Goal: Task Accomplishment & Management: Manage account settings

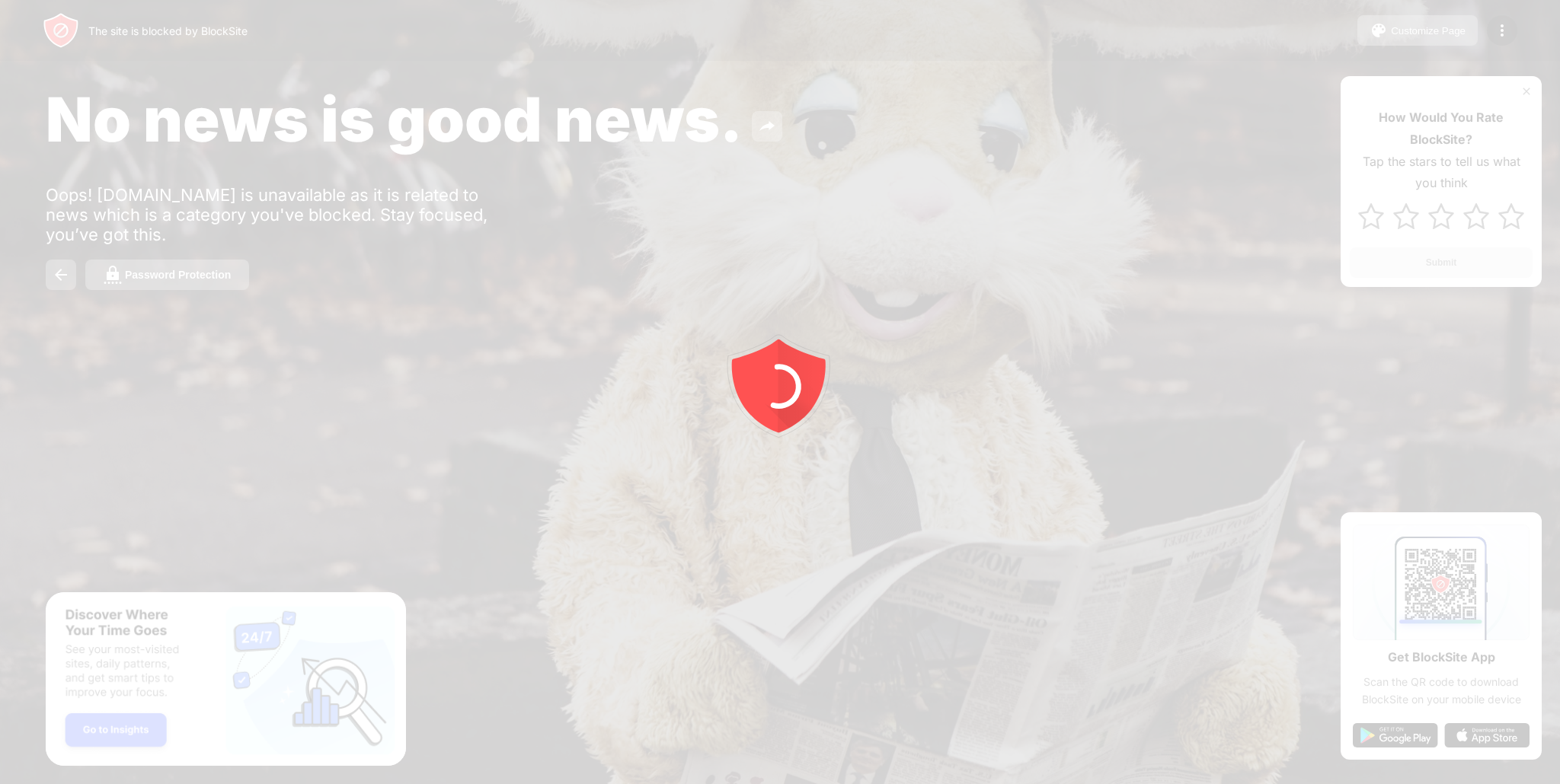
click at [1525, 91] on div at bounding box center [780, 392] width 1560 height 784
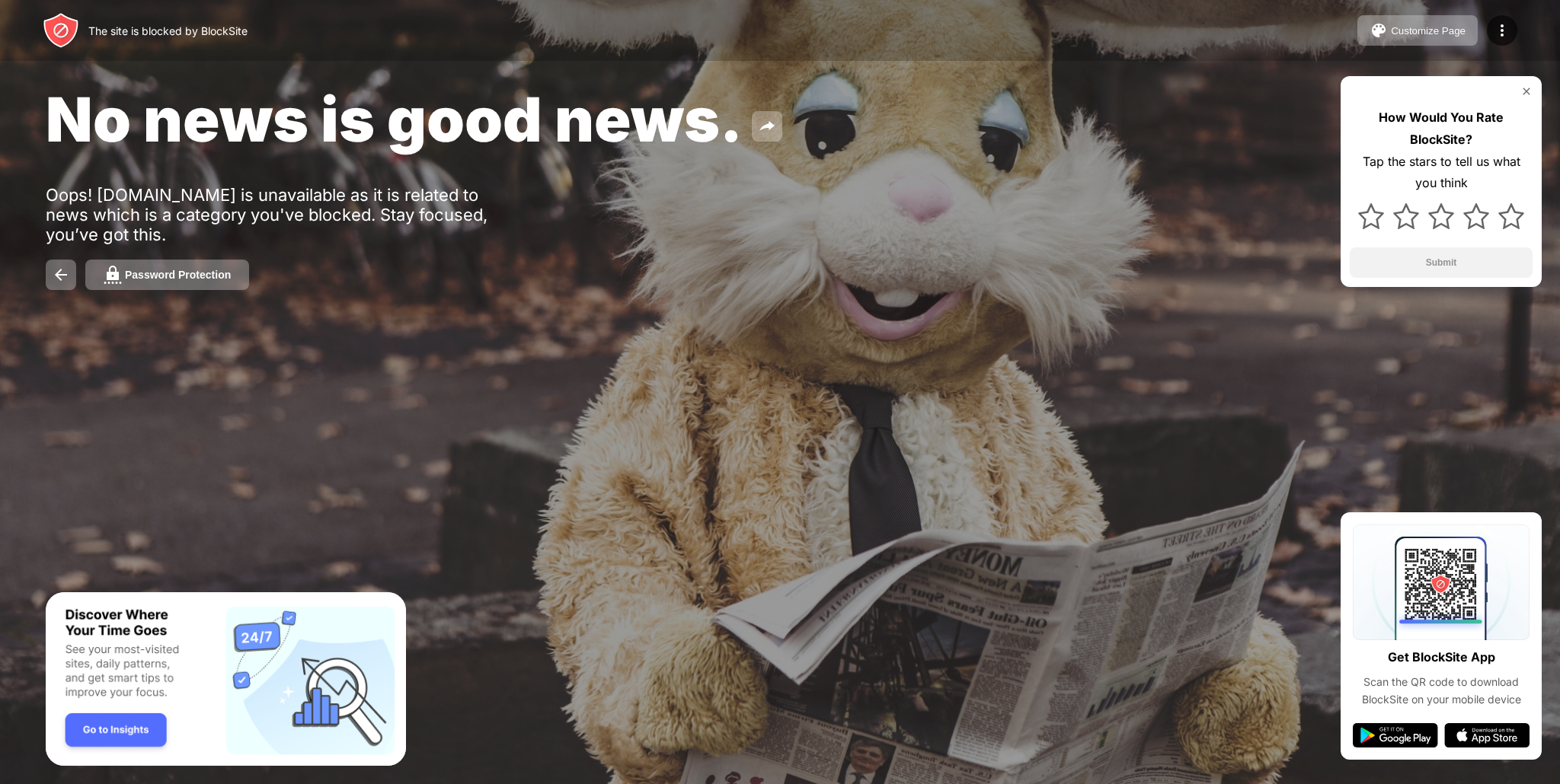
click at [1533, 93] on div "How Would You Rate BlockSite? Tap the stars to tell us what you think Submit" at bounding box center [1441, 181] width 201 height 211
click at [1529, 92] on img at bounding box center [1525, 91] width 12 height 12
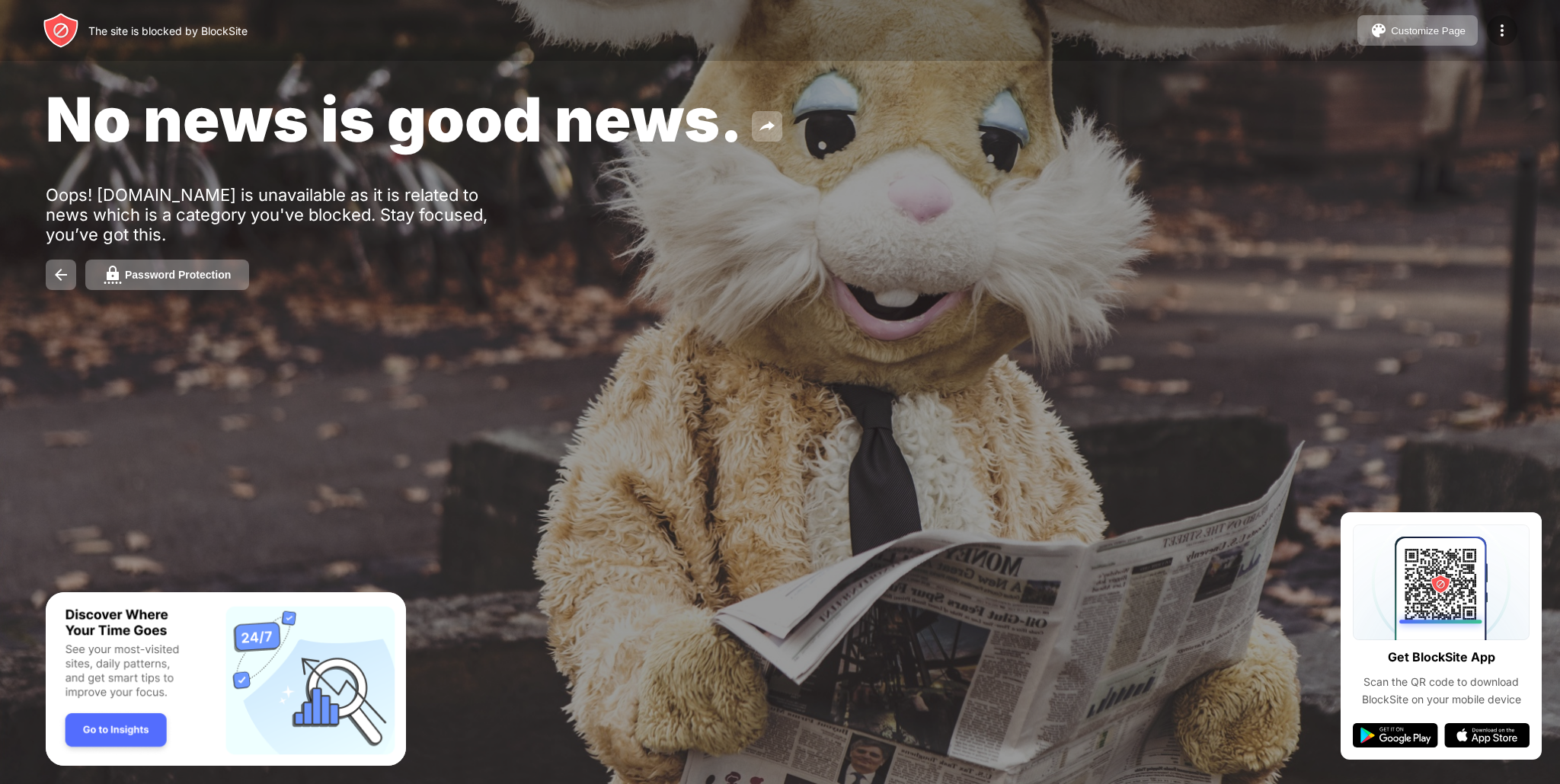
click at [1504, 39] on img at bounding box center [1501, 30] width 19 height 19
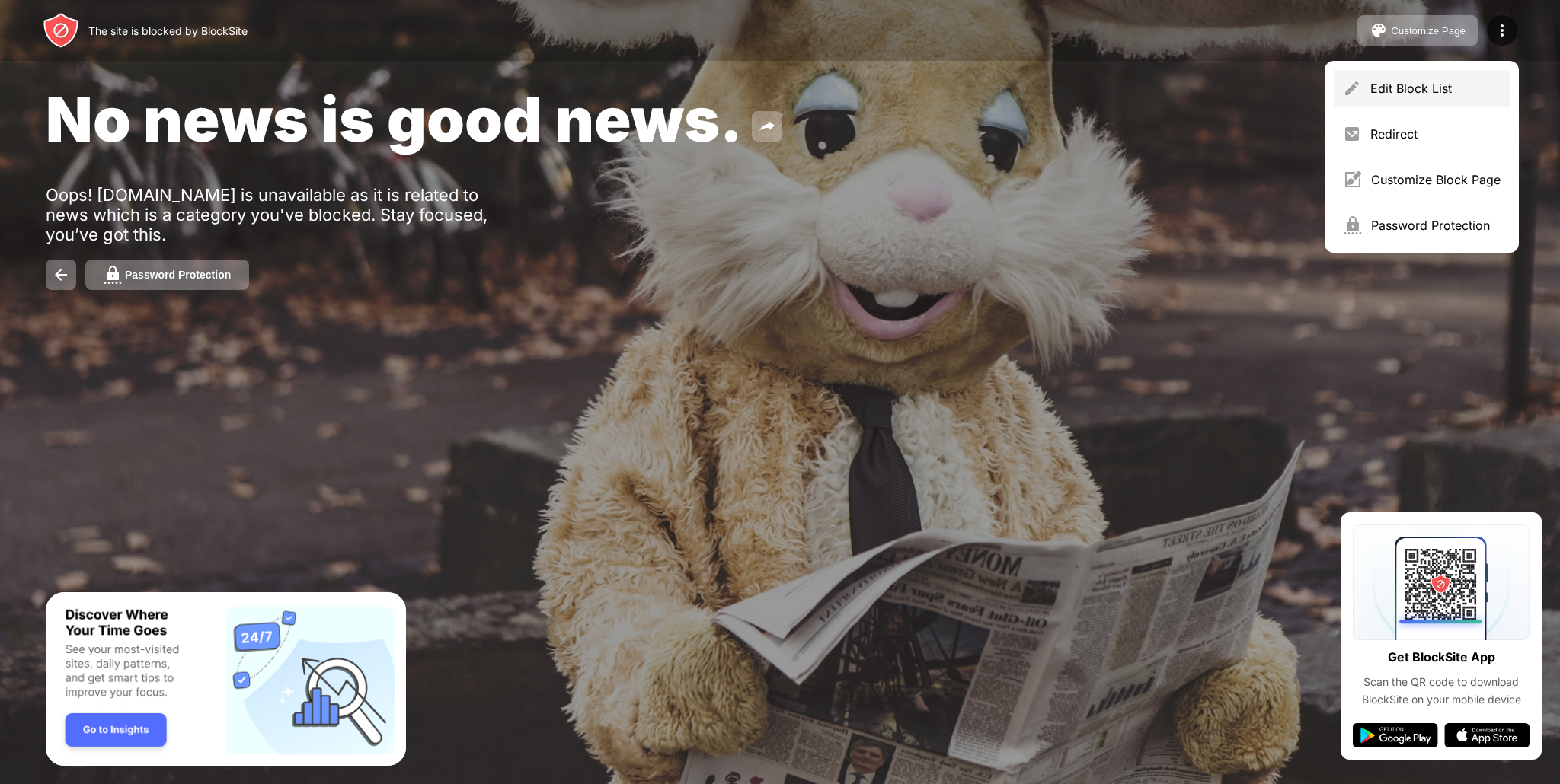
click at [1403, 89] on div "Edit Block List" at bounding box center [1434, 88] width 130 height 15
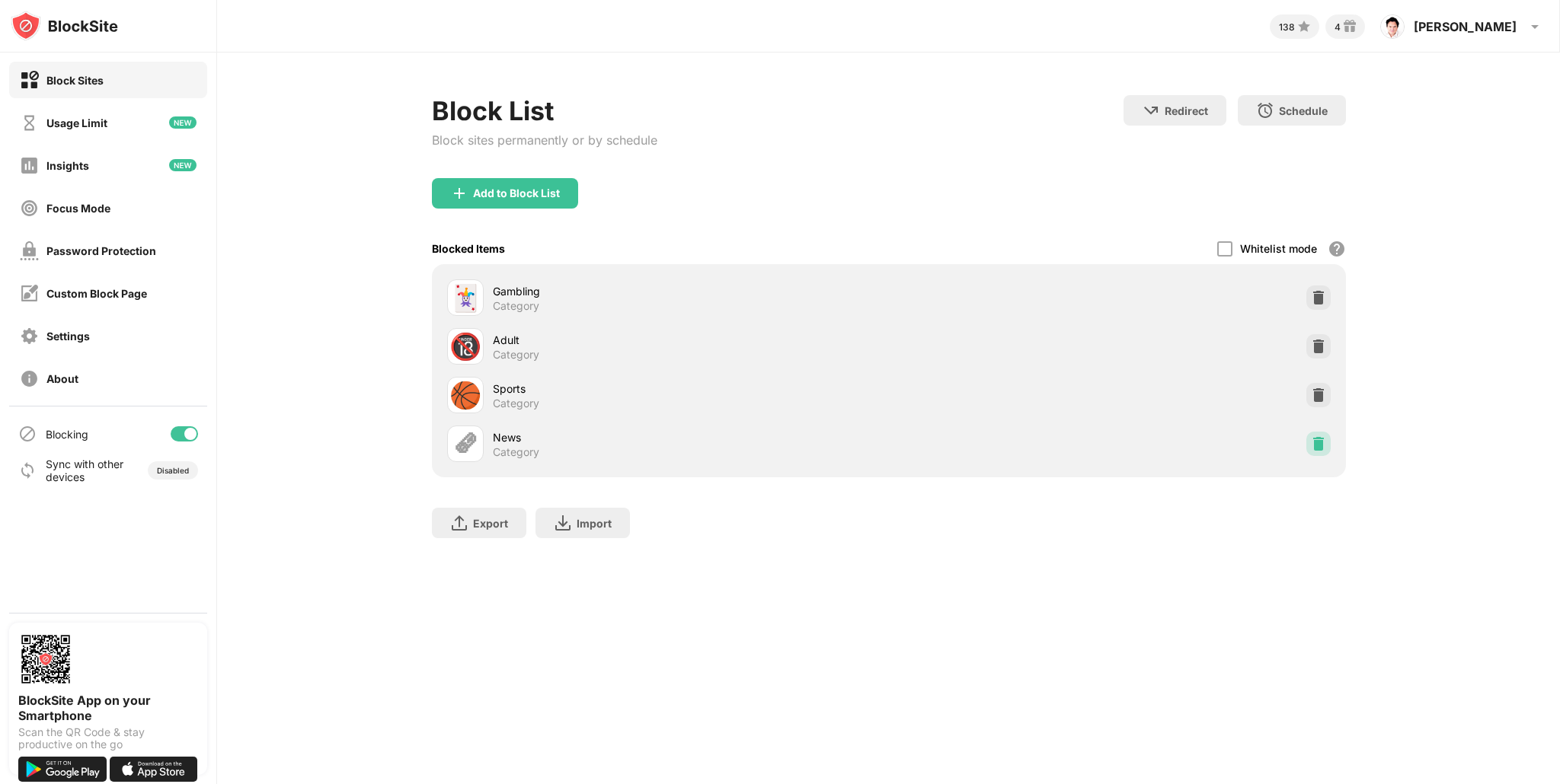
click at [1316, 445] on img at bounding box center [1318, 444] width 15 height 15
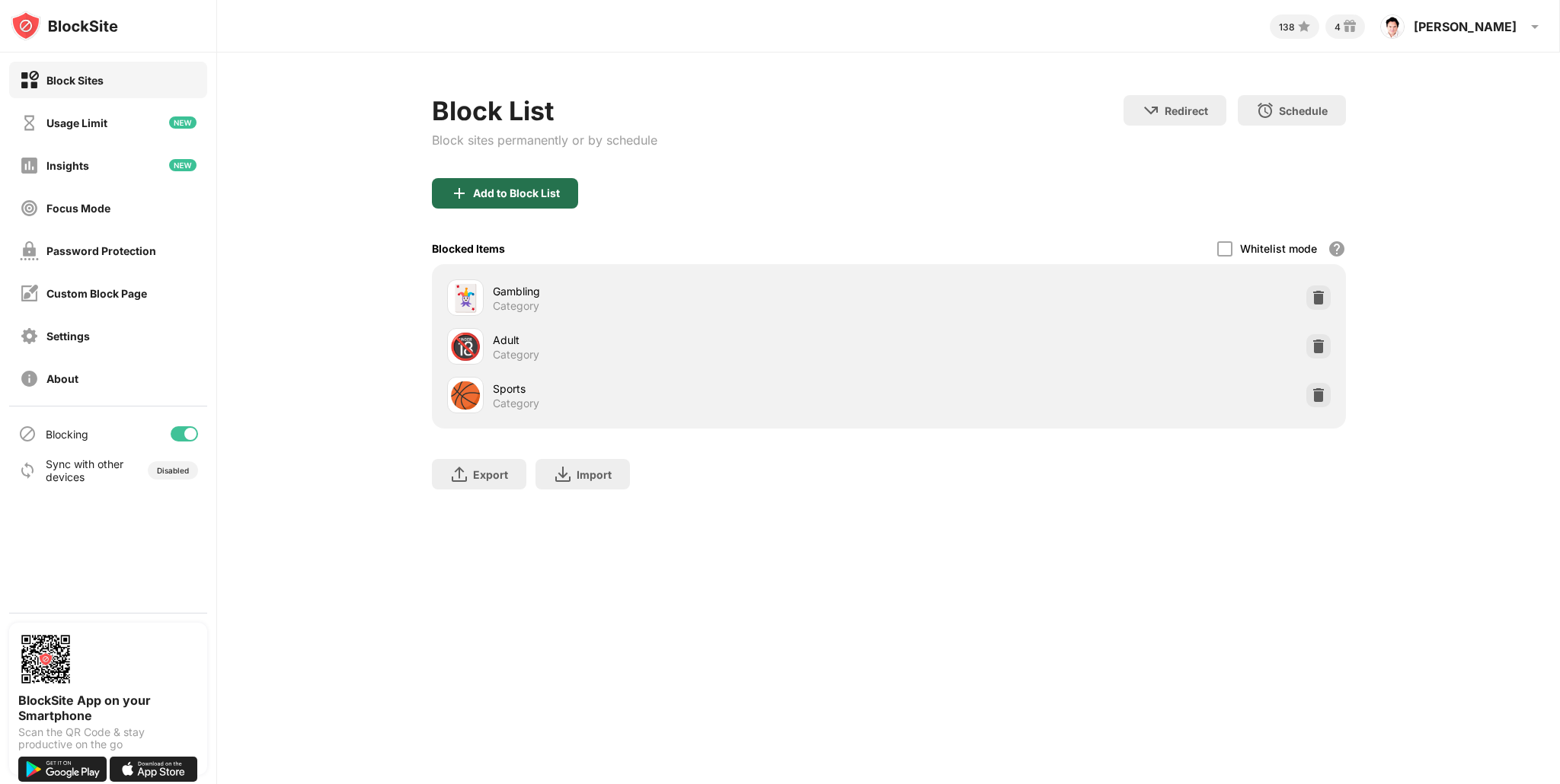
click at [549, 187] on div "Add to Block List" at bounding box center [516, 193] width 87 height 12
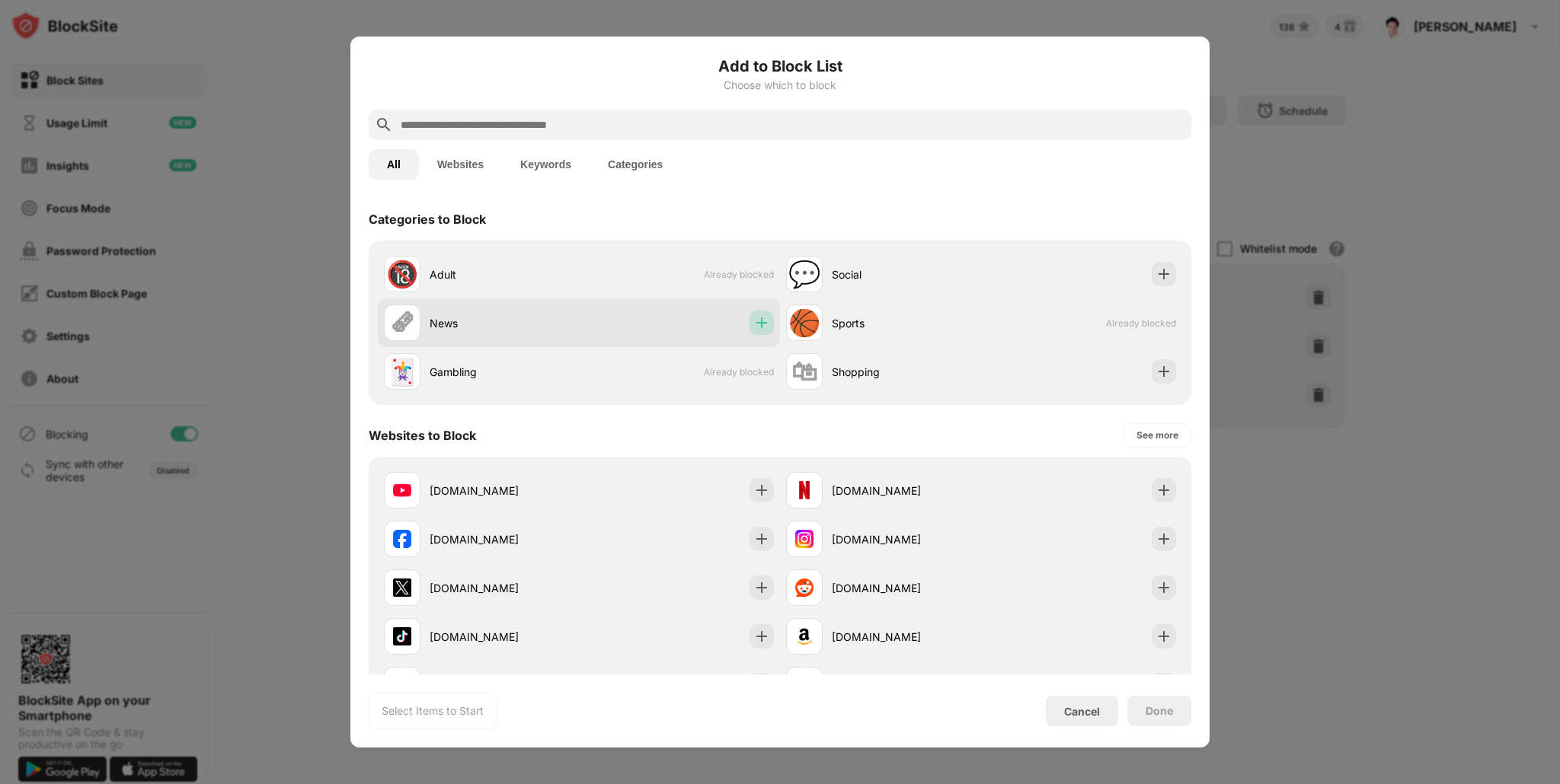
click at [770, 319] on div at bounding box center [761, 323] width 24 height 24
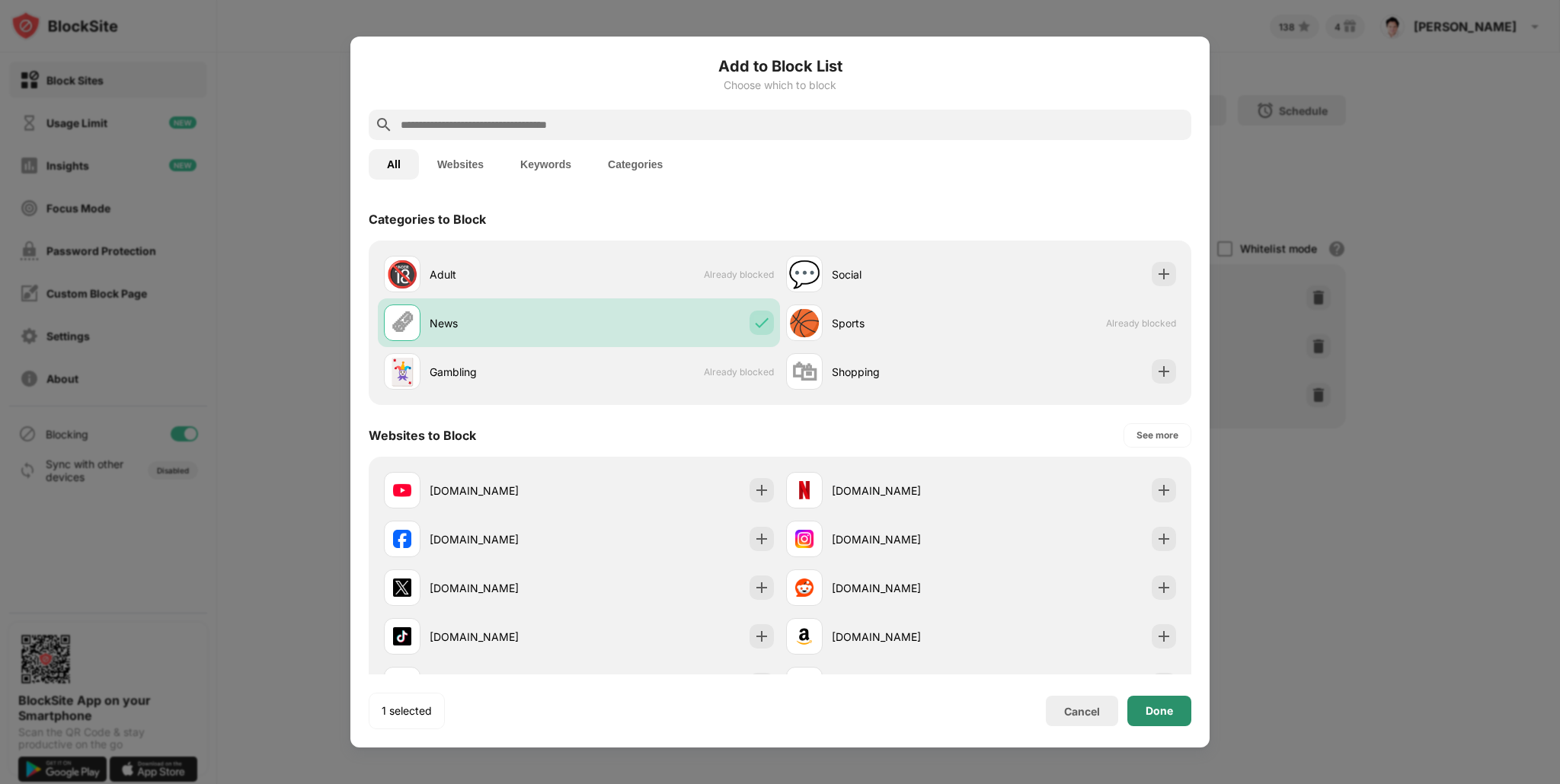
click at [1157, 698] on div "Done" at bounding box center [1158, 711] width 64 height 31
